Goal: Information Seeking & Learning: Learn about a topic

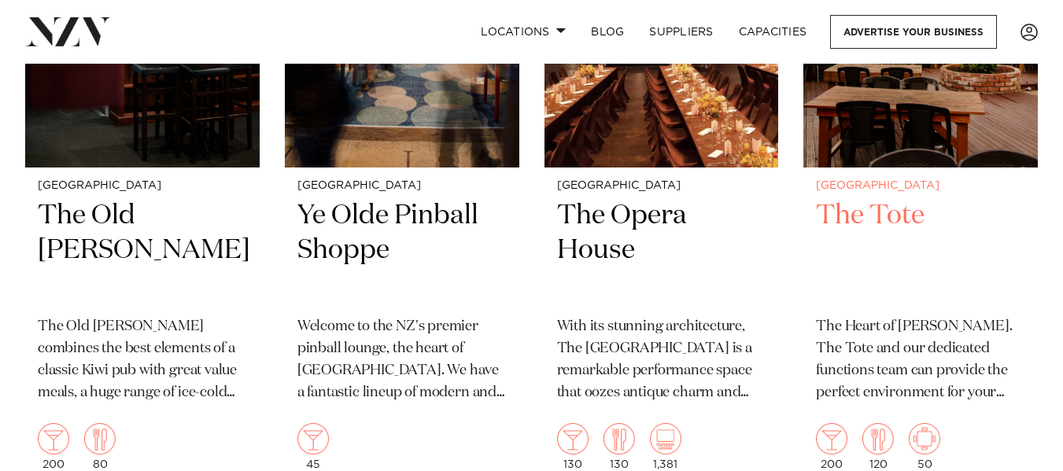
scroll to position [6612, 0]
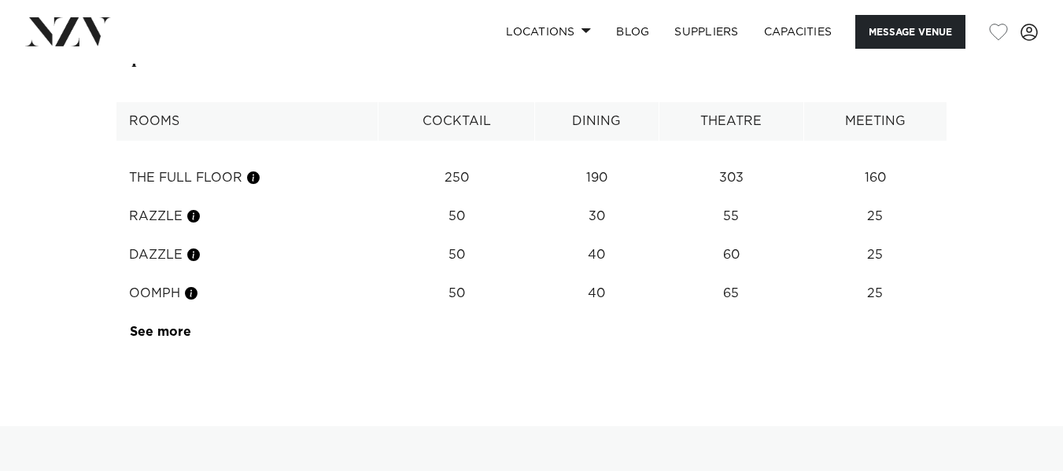
scroll to position [2283, 0]
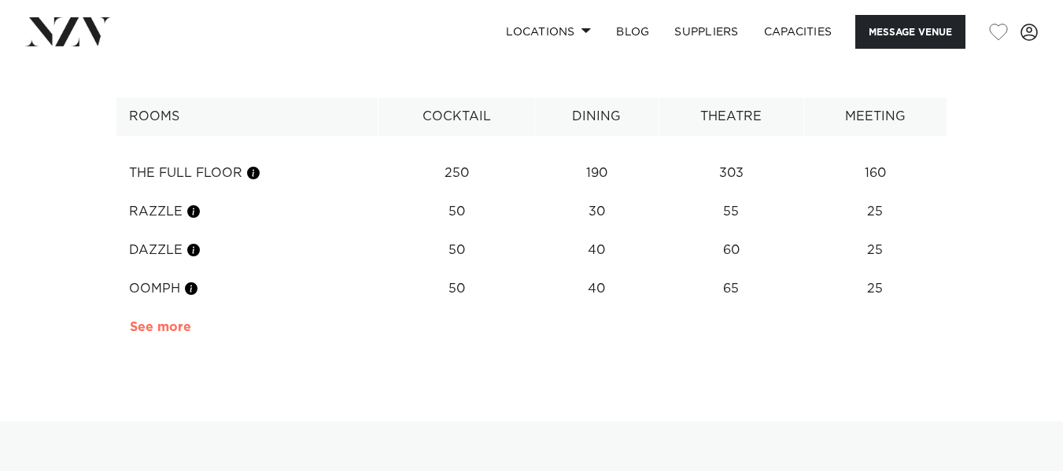
click at [178, 321] on link "See more" at bounding box center [191, 327] width 123 height 13
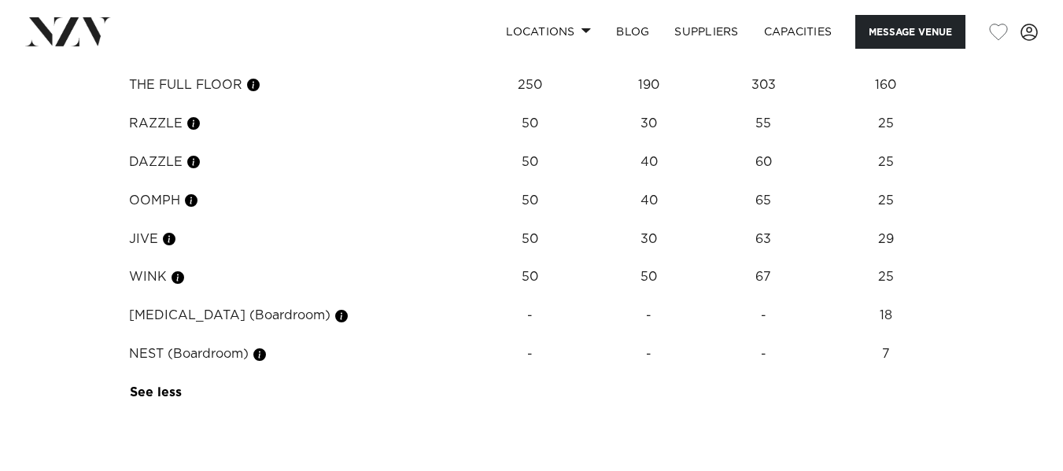
scroll to position [1968, 0]
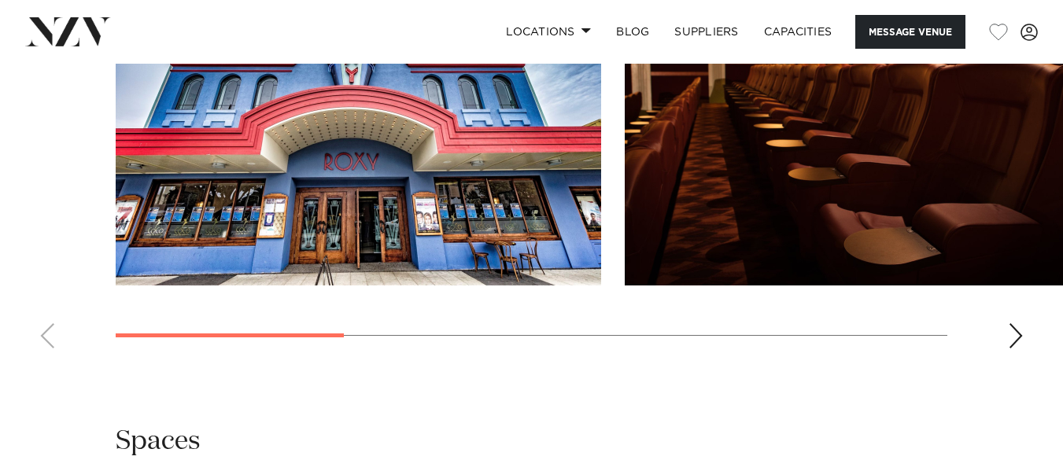
scroll to position [1495, 0]
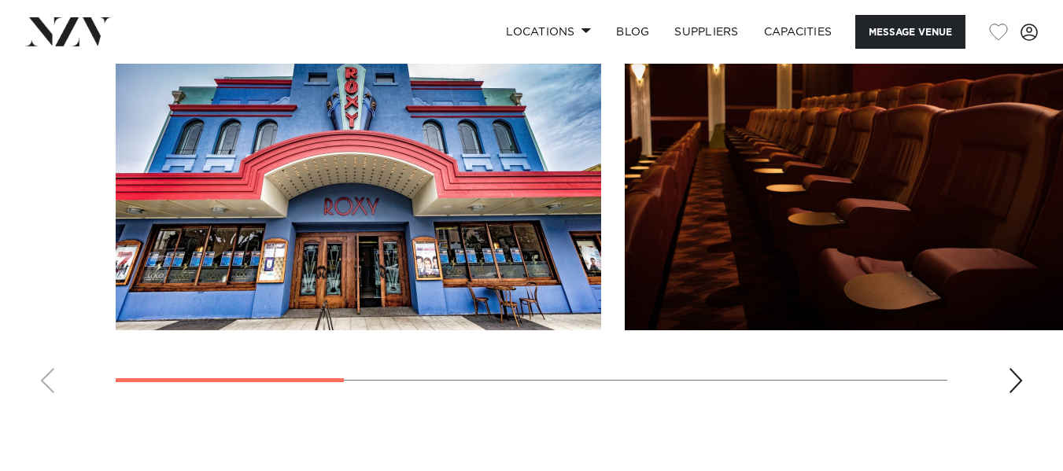
click at [1015, 377] on div "Next slide" at bounding box center [1016, 380] width 16 height 25
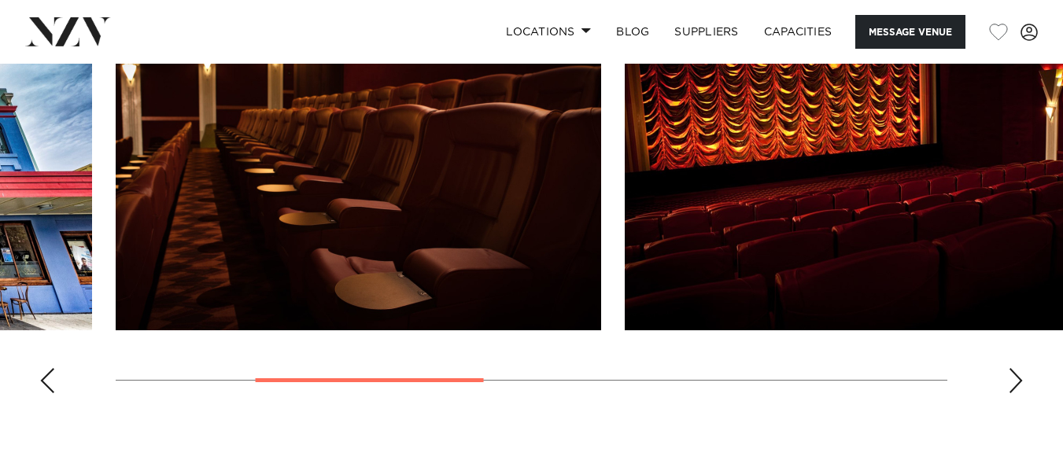
click at [1015, 377] on div "Next slide" at bounding box center [1016, 380] width 16 height 25
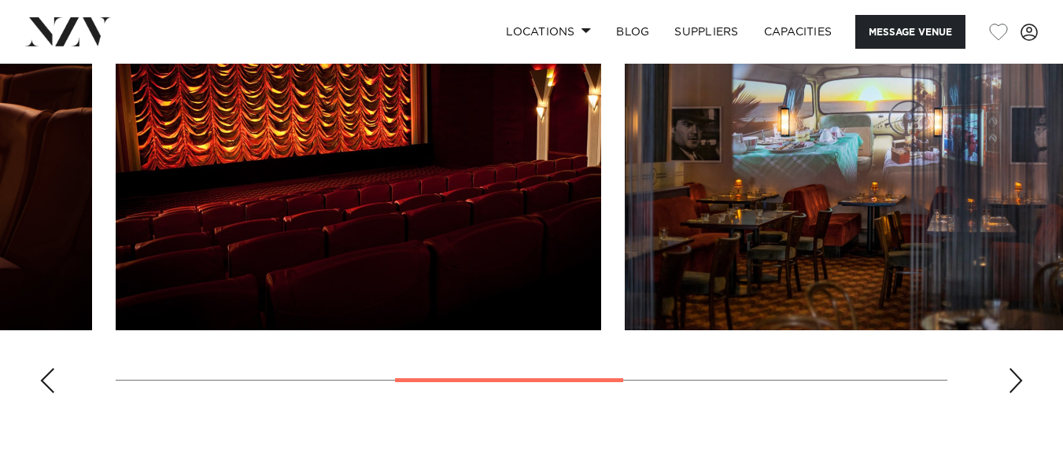
click at [1015, 378] on div "Next slide" at bounding box center [1016, 380] width 16 height 25
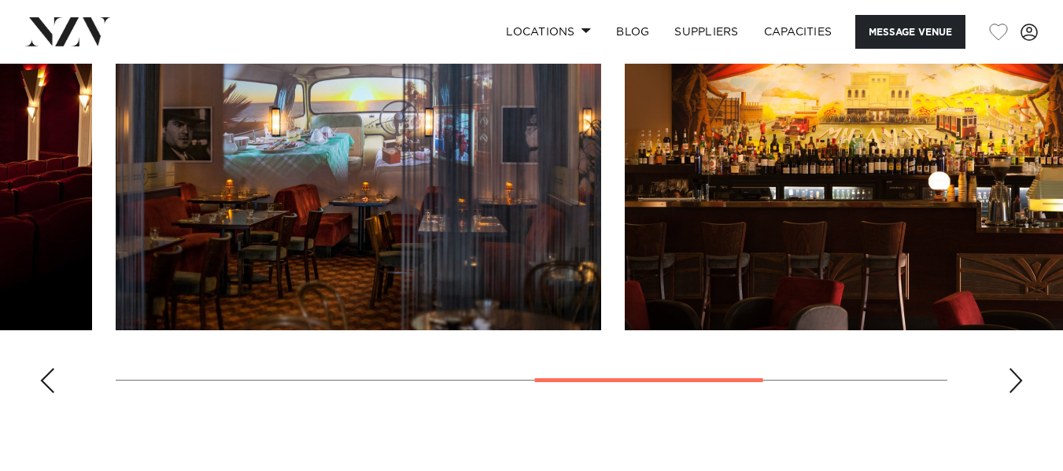
click at [1015, 377] on div "Next slide" at bounding box center [1016, 380] width 16 height 25
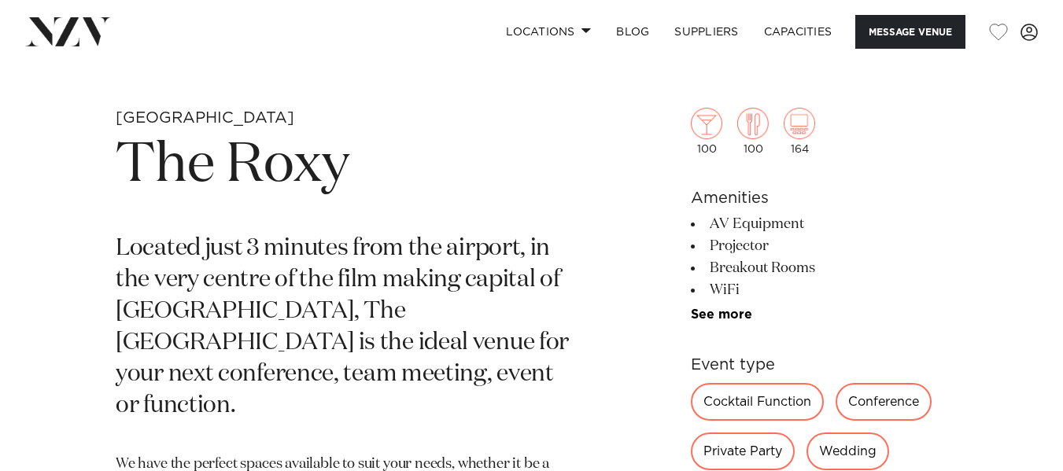
scroll to position [499, 0]
